Goal: Information Seeking & Learning: Find specific fact

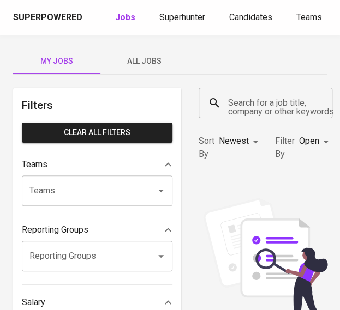
click at [234, 105] on input "Search for a job title, company or other keywords" at bounding box center [268, 103] width 86 height 21
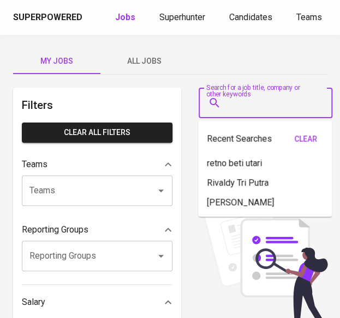
paste input "[PERSON_NAME][EMAIL_ADDRESS][DOMAIN_NAME]"
type input "[PERSON_NAME][EMAIL_ADDRESS][DOMAIN_NAME]"
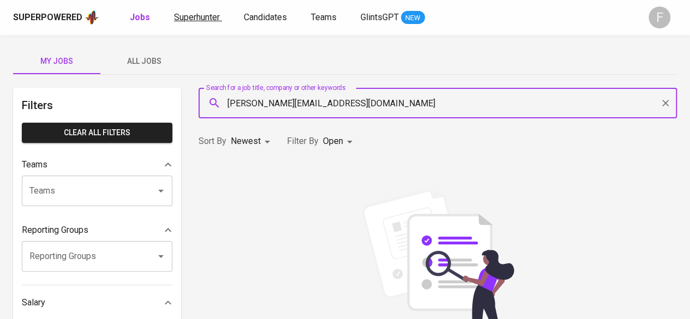
click at [190, 17] on span "Superhunter" at bounding box center [197, 17] width 46 height 10
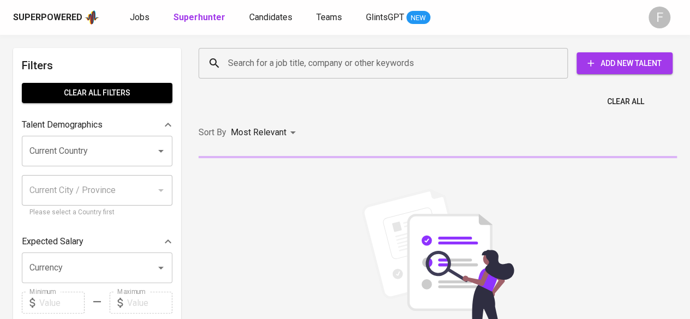
click at [317, 81] on div "Search for a job title, company or other keywords Search for a job title, compa…" at bounding box center [435, 63] width 491 height 48
click at [321, 73] on input "Search for a job title, company or other keywords" at bounding box center [385, 63] width 321 height 21
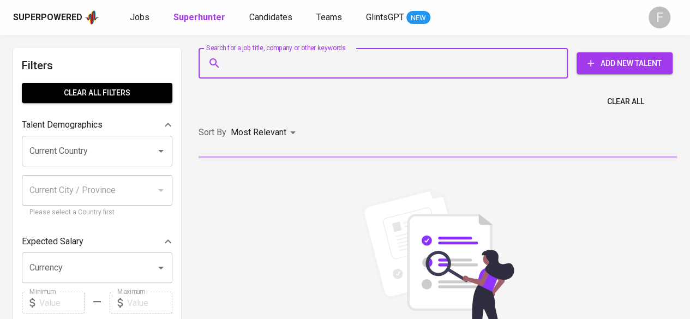
paste input "[PERSON_NAME][EMAIL_ADDRESS][DOMAIN_NAME]"
type input "[PERSON_NAME][EMAIL_ADDRESS][DOMAIN_NAME]"
